Goal: Task Accomplishment & Management: Manage account settings

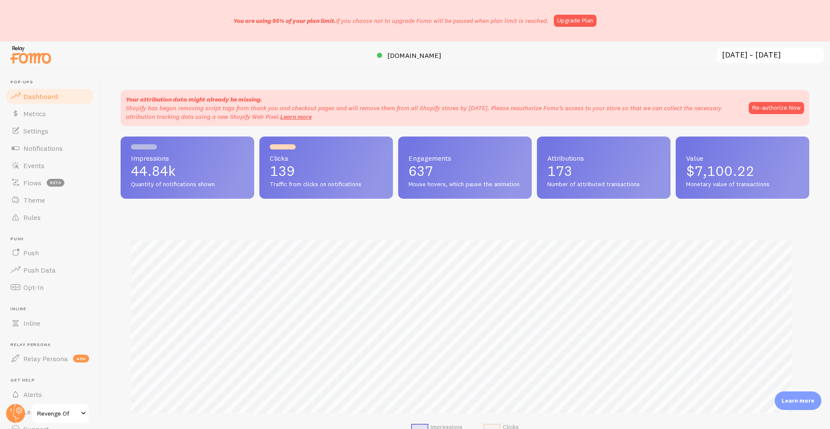
scroll to position [227, 682]
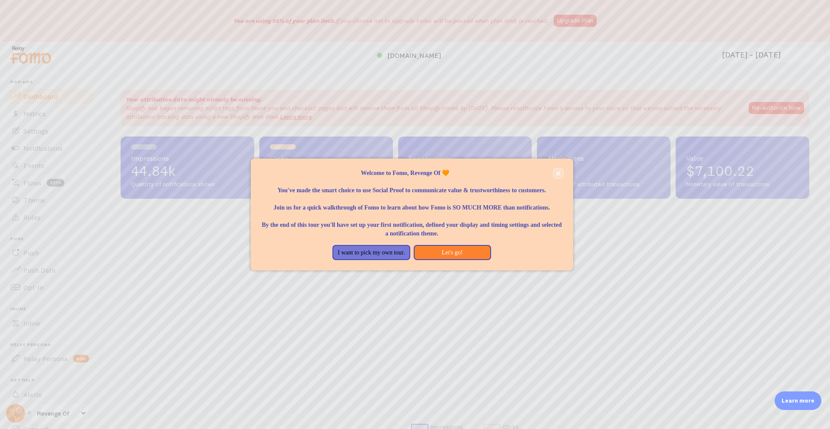
click at [562, 174] on button "close," at bounding box center [558, 173] width 9 height 9
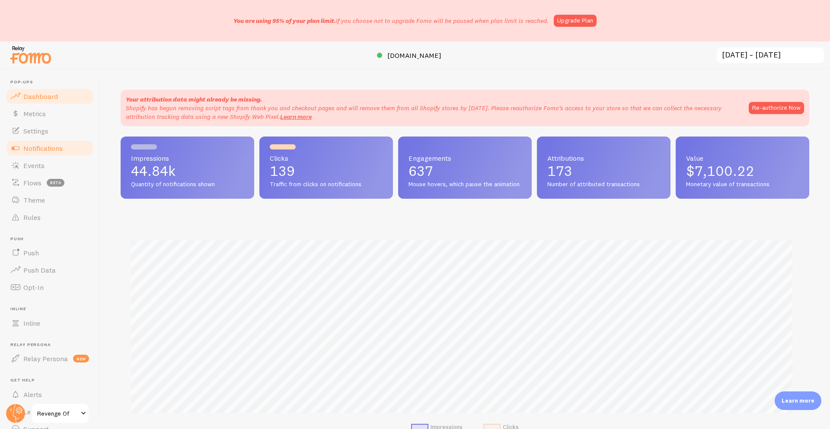
click at [58, 154] on link "Notifications" at bounding box center [49, 148] width 89 height 17
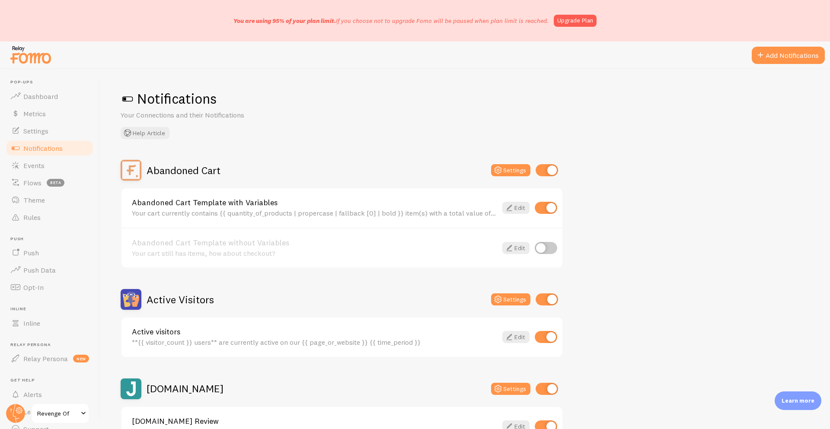
click at [200, 177] on div "Abandoned Cart" at bounding box center [171, 170] width 100 height 21
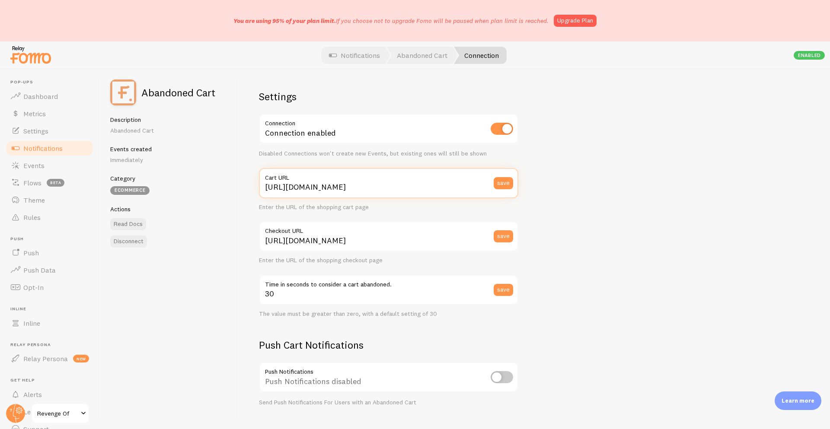
drag, startPoint x: 358, startPoint y: 184, endPoint x: 249, endPoint y: 187, distance: 109.4
click at [249, 187] on div "Settings Connection Connection enabled Disabled Connections won't create new Ev…" at bounding box center [534, 249] width 592 height 360
click at [390, 181] on label "Cart URL" at bounding box center [388, 175] width 259 height 15
click at [390, 181] on input "[URL][DOMAIN_NAME]" at bounding box center [388, 183] width 259 height 30
click at [398, 153] on div "Disabled Connections won't create new Events, but existing ones will still be s…" at bounding box center [388, 154] width 259 height 8
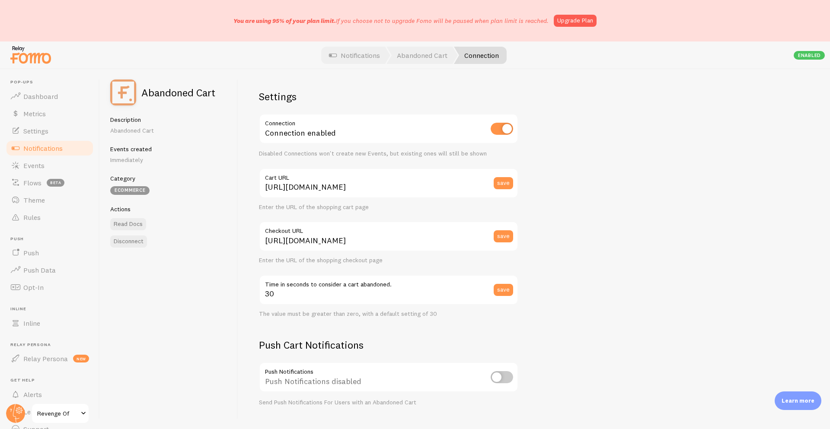
scroll to position [190, 0]
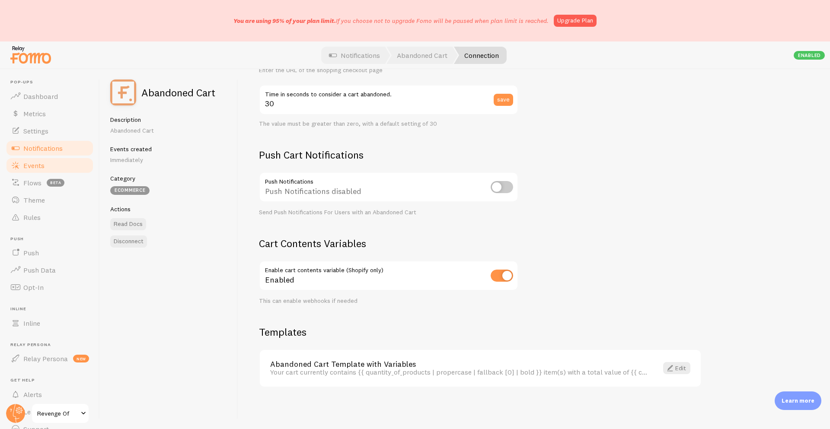
click at [26, 167] on span "Events" at bounding box center [33, 165] width 21 height 9
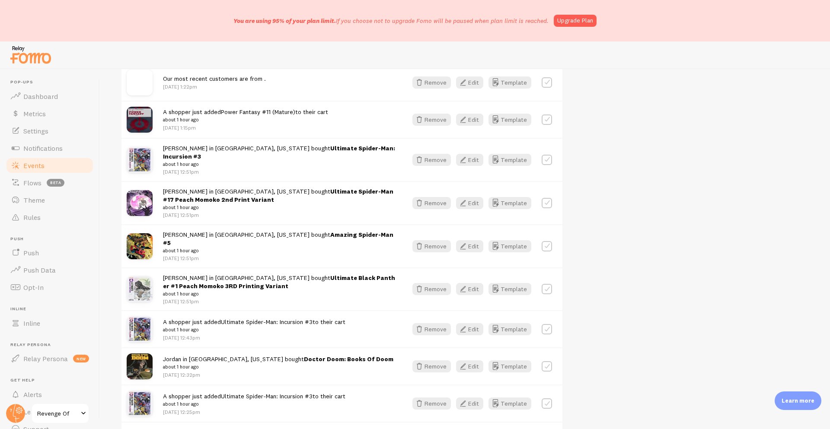
scroll to position [474, 0]
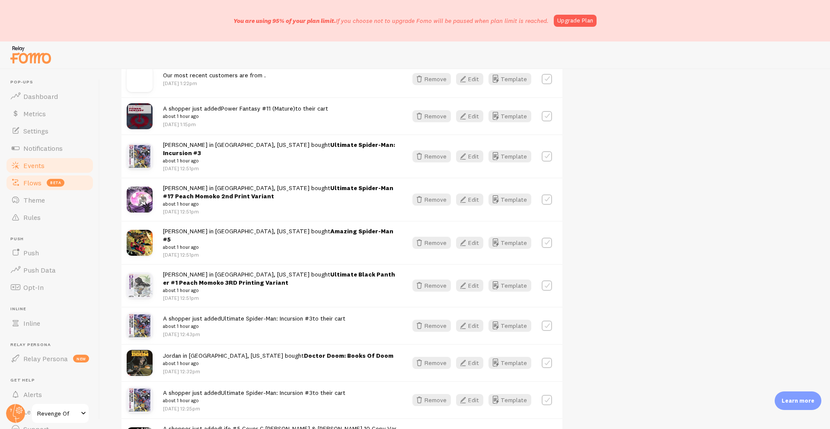
click at [38, 181] on span "Flows" at bounding box center [32, 183] width 18 height 9
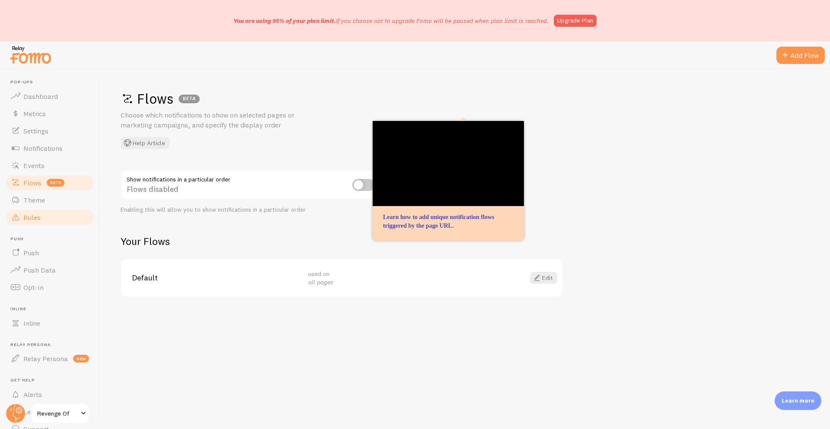
click at [21, 210] on link "Rules" at bounding box center [49, 217] width 89 height 17
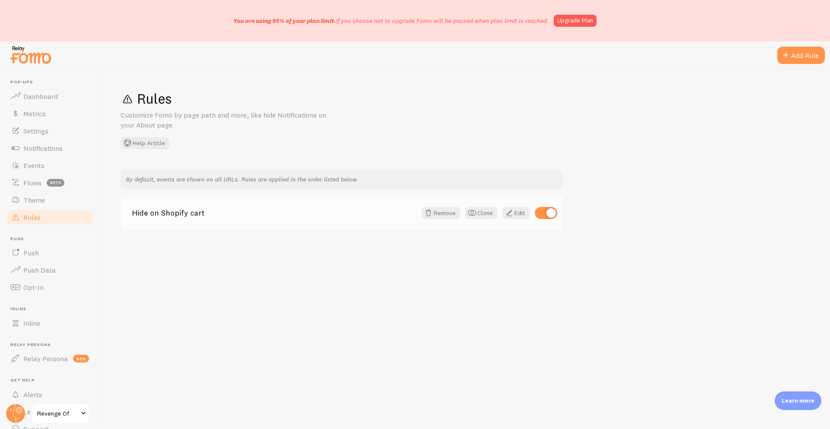
click at [183, 211] on link "Hide on Shopify cart" at bounding box center [274, 213] width 284 height 8
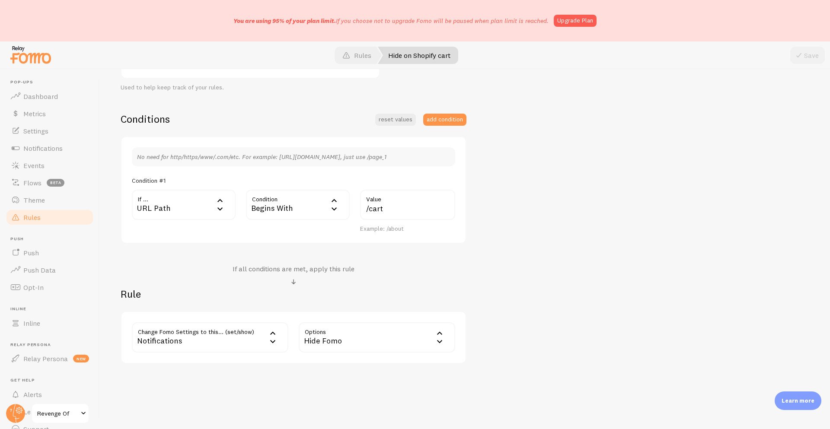
scroll to position [172, 0]
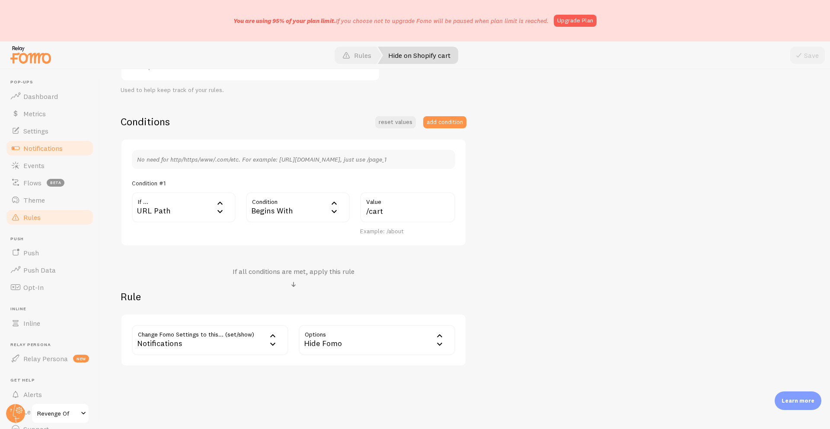
click at [63, 150] on link "Notifications" at bounding box center [49, 148] width 89 height 17
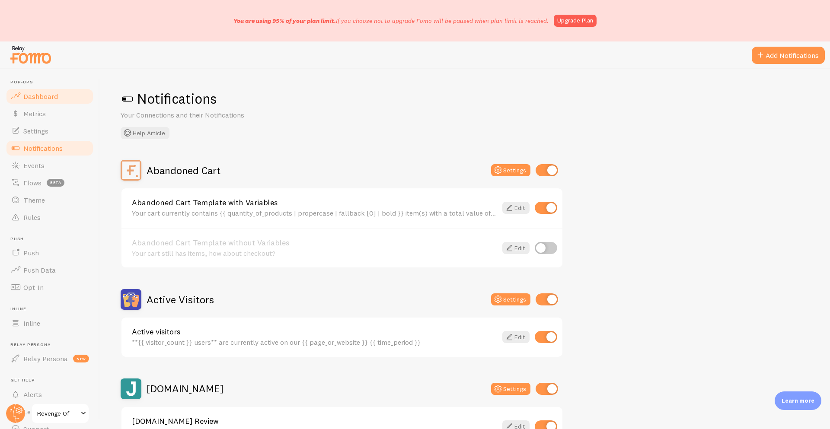
click at [71, 103] on link "Dashboard" at bounding box center [49, 96] width 89 height 17
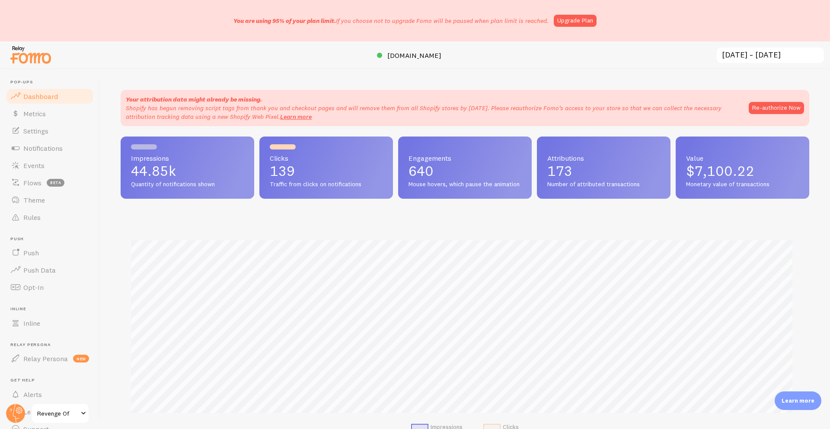
scroll to position [227, 682]
click at [51, 119] on link "Metrics" at bounding box center [49, 113] width 89 height 17
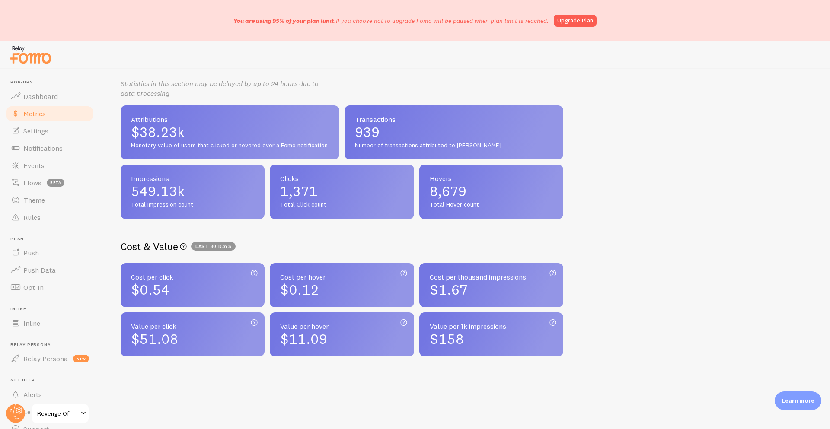
scroll to position [225, 0]
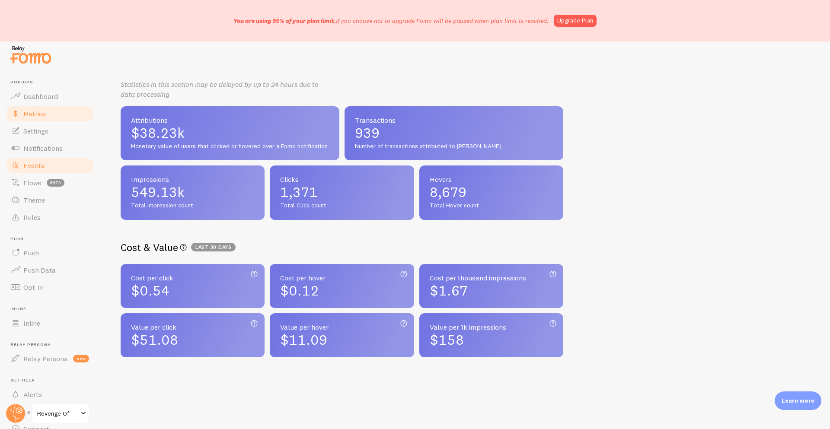
click at [57, 157] on link "Events" at bounding box center [49, 165] width 89 height 17
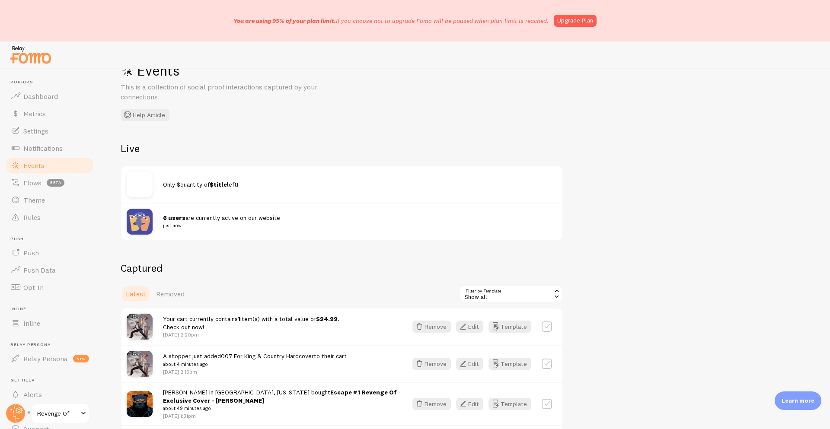
scroll to position [29, 0]
click at [172, 184] on span "Only $quantity of $title left!" at bounding box center [201, 183] width 76 height 8
click at [210, 189] on div "Only $quantity of $title left!" at bounding box center [341, 183] width 441 height 36
click at [49, 146] on span "Notifications" at bounding box center [42, 148] width 39 height 9
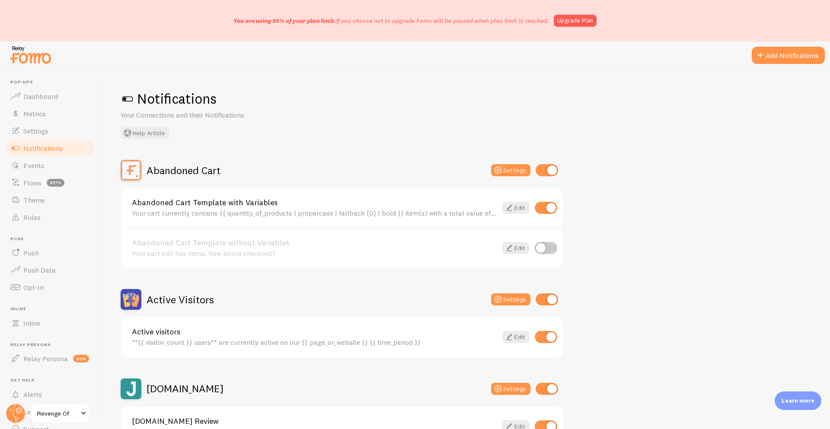
click at [202, 173] on h2 "Abandoned Cart" at bounding box center [184, 170] width 74 height 13
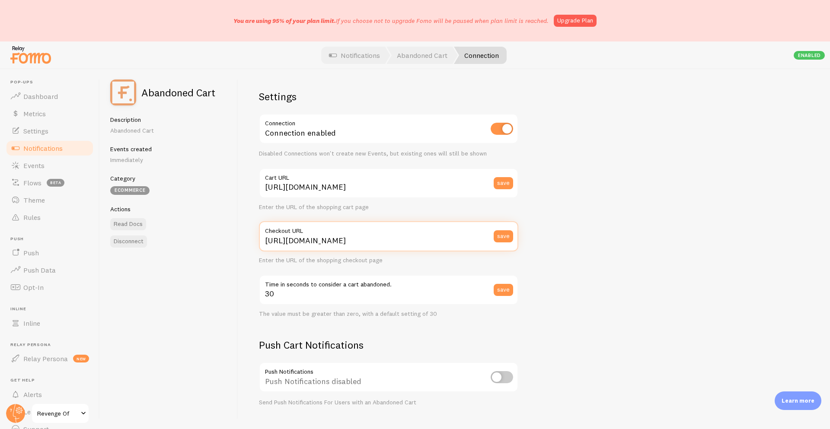
drag, startPoint x: 406, startPoint y: 242, endPoint x: 257, endPoint y: 234, distance: 148.5
click at [257, 234] on div "Settings Connection Connection enabled Disabled Connections won't create new Ev…" at bounding box center [534, 249] width 592 height 360
